Goal: Navigation & Orientation: Find specific page/section

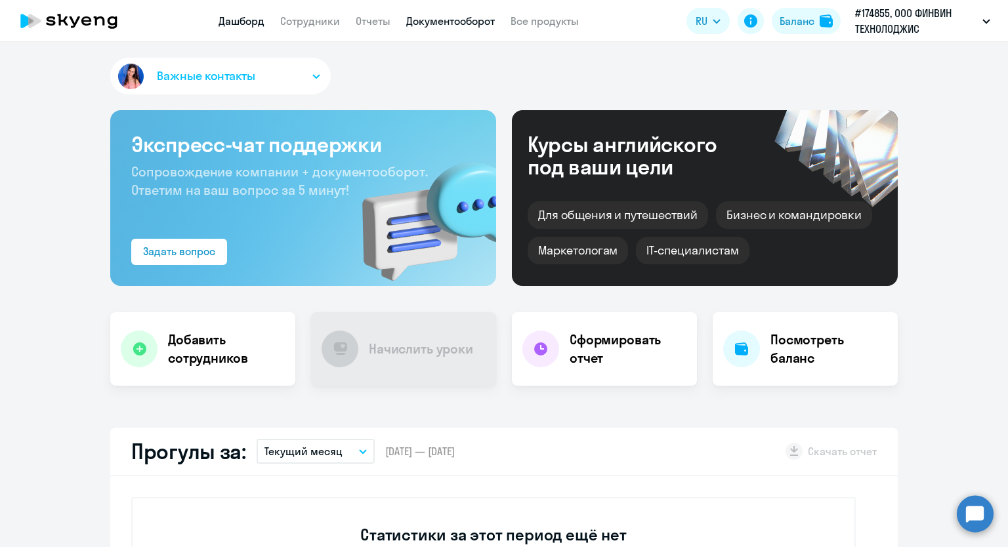
click at [446, 19] on link "Документооборот" at bounding box center [450, 20] width 89 height 13
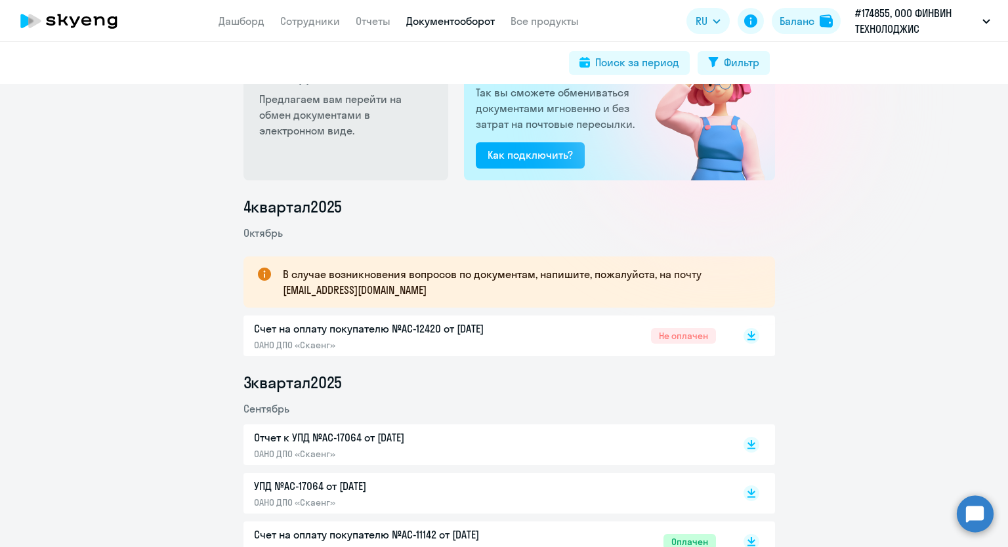
scroll to position [197, 0]
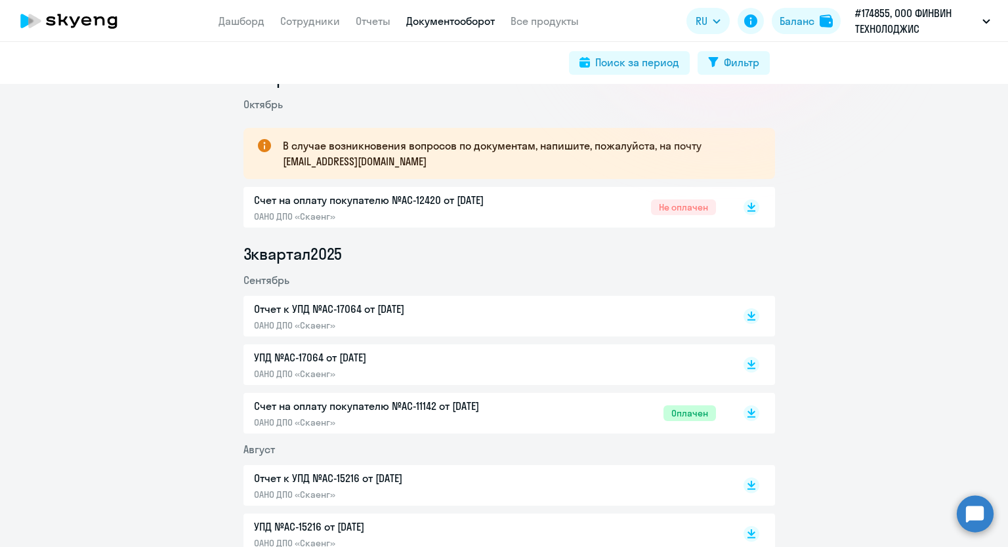
click at [264, 357] on p "УПД №AC-17064 от [DATE]" at bounding box center [392, 358] width 276 height 16
click at [281, 365] on p "УПД №AC-17064 от [DATE]" at bounding box center [392, 358] width 276 height 16
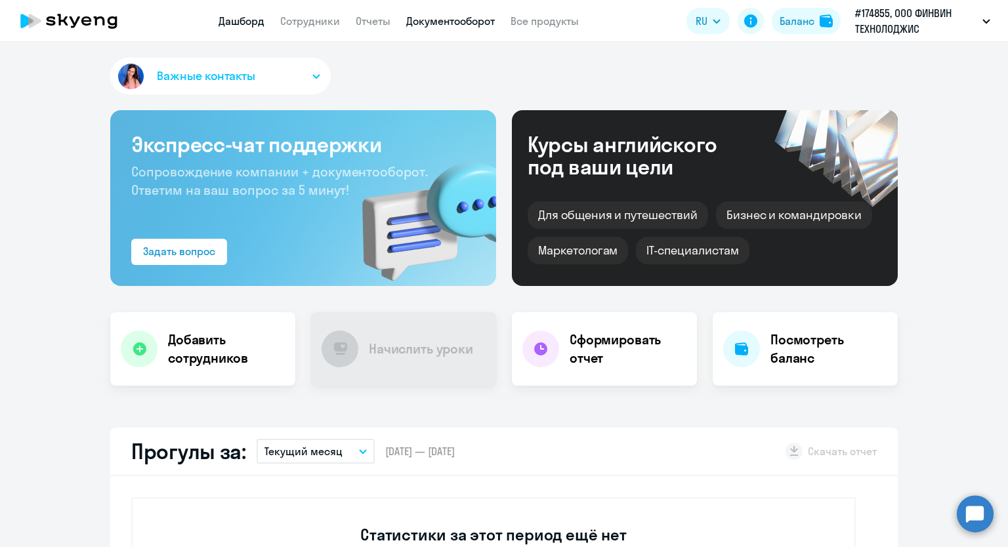
click at [422, 16] on link "Документооборот" at bounding box center [450, 20] width 89 height 13
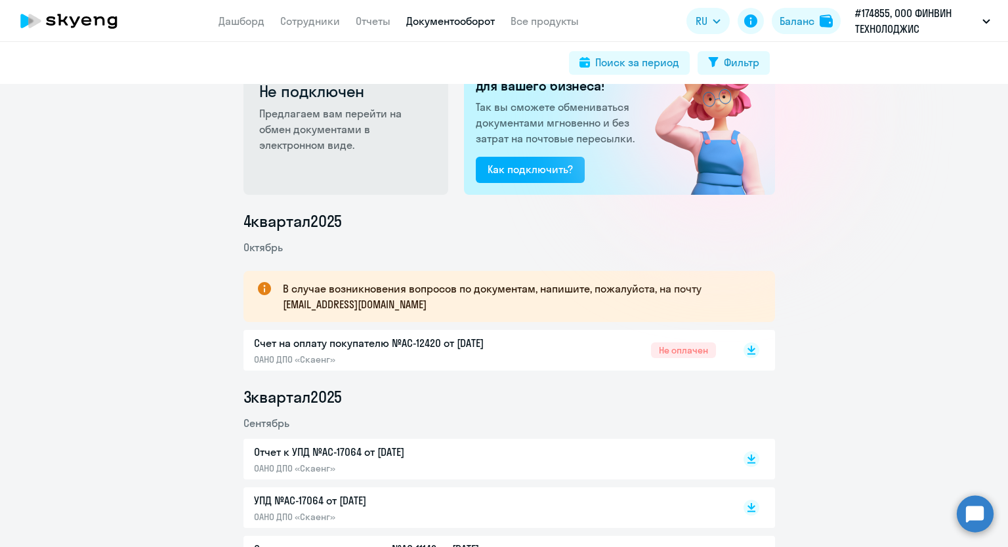
scroll to position [262, 0]
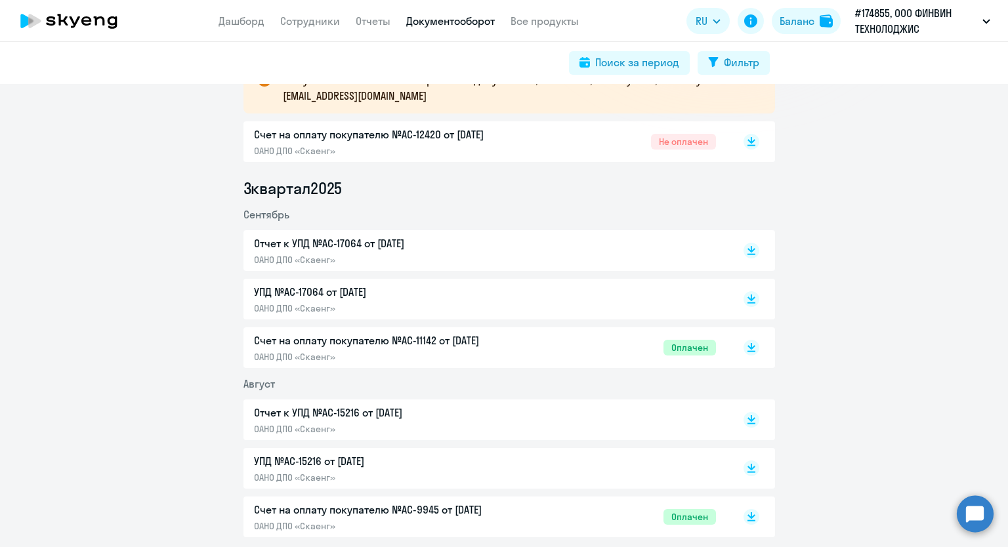
click at [286, 249] on p "Отчет к УПД №AC-17064 от [DATE]" at bounding box center [392, 244] width 276 height 16
click at [291, 133] on p "Счет на оплату покупателю №AC-12420 от [DATE]" at bounding box center [392, 135] width 276 height 16
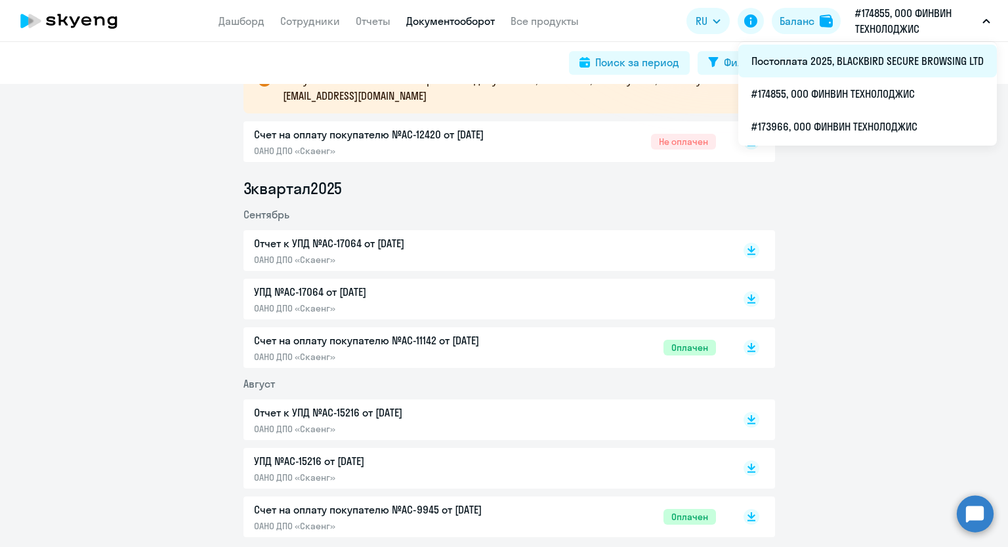
click at [900, 56] on li "Постоплата 2025, BLACKBIRD SECURE BROWSING LTD" at bounding box center [867, 61] width 258 height 33
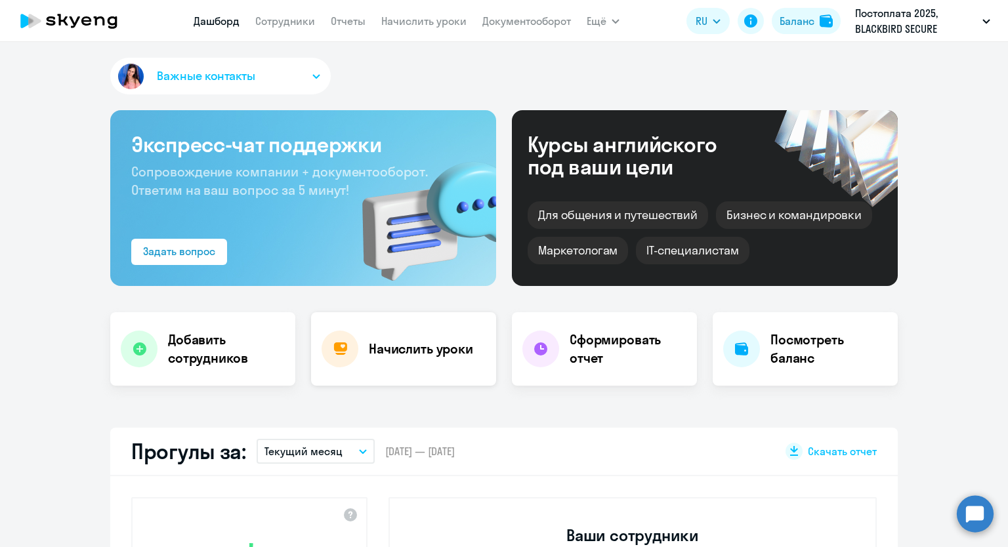
select select "30"
click at [533, 16] on link "Документооборот" at bounding box center [526, 20] width 89 height 13
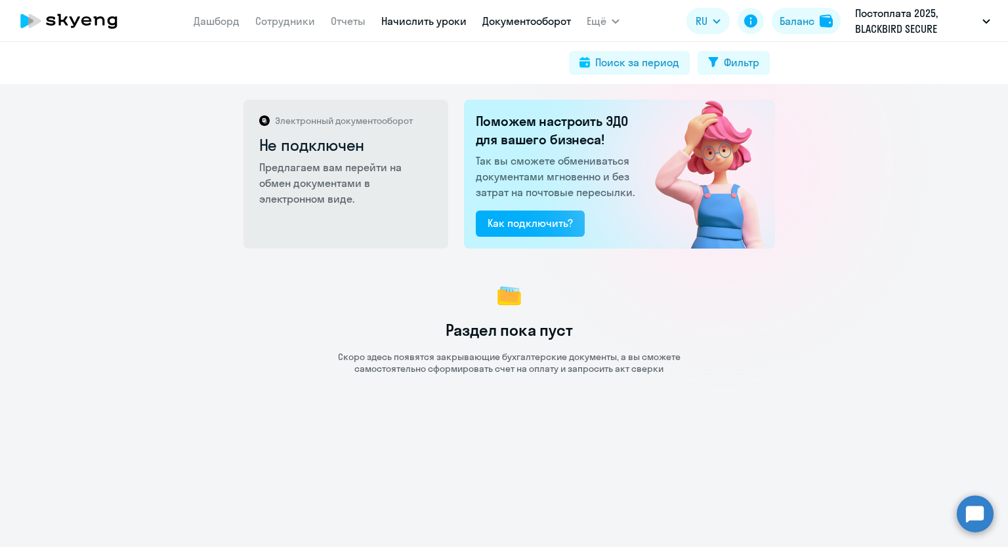
click at [418, 24] on link "Начислить уроки" at bounding box center [423, 20] width 85 height 13
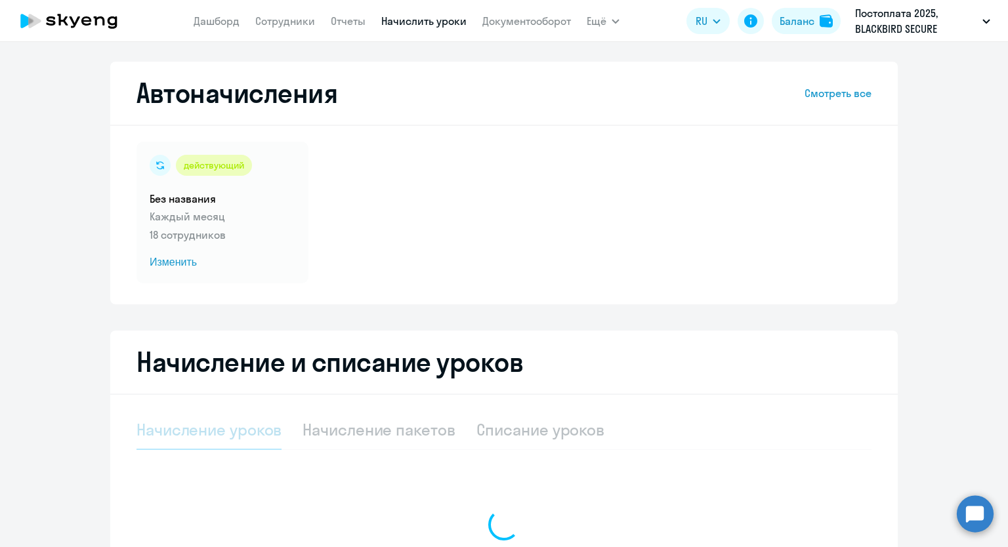
select select "10"
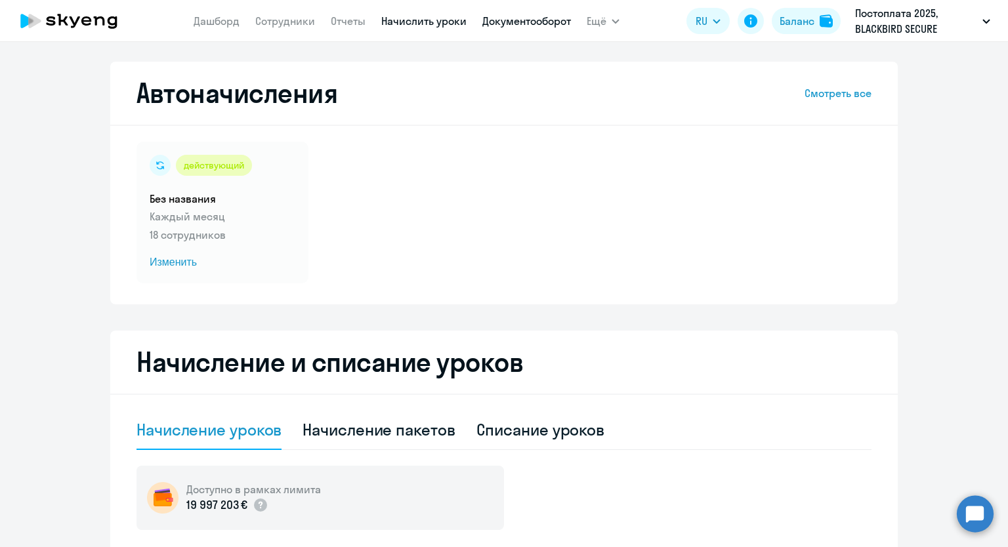
click at [500, 24] on link "Документооборот" at bounding box center [526, 20] width 89 height 13
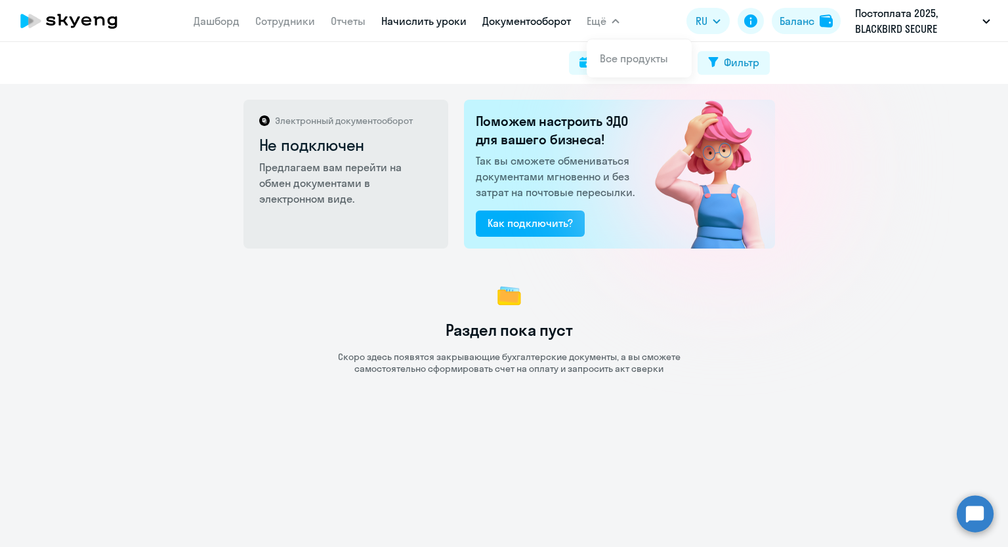
click at [389, 25] on link "Начислить уроки" at bounding box center [423, 20] width 85 height 13
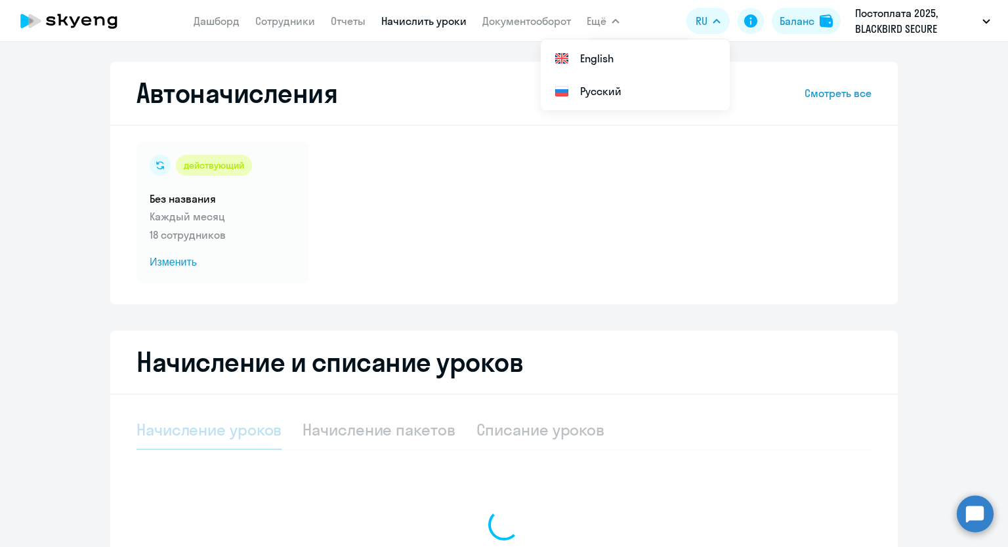
select select "10"
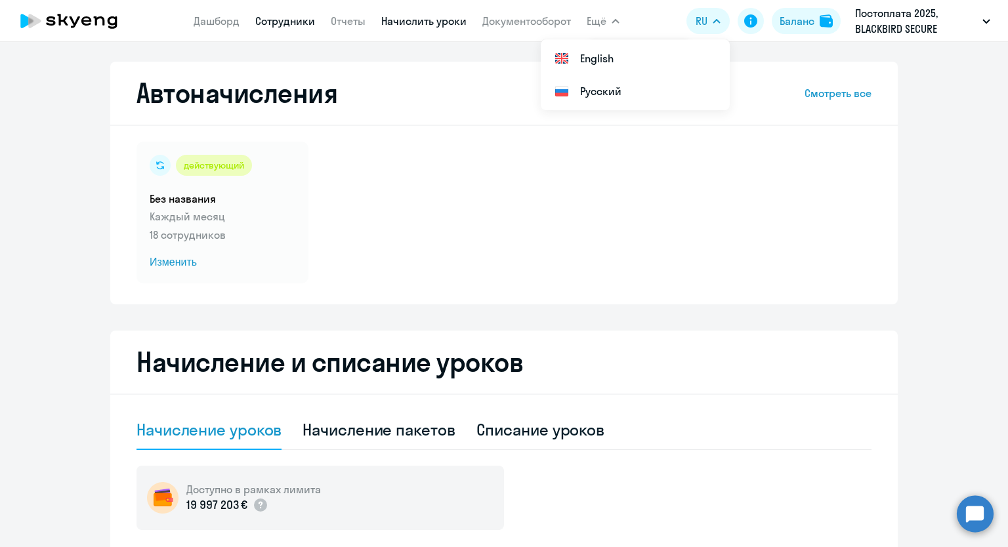
click at [274, 18] on link "Сотрудники" at bounding box center [285, 20] width 60 height 13
select select "30"
